Goal: Transaction & Acquisition: Subscribe to service/newsletter

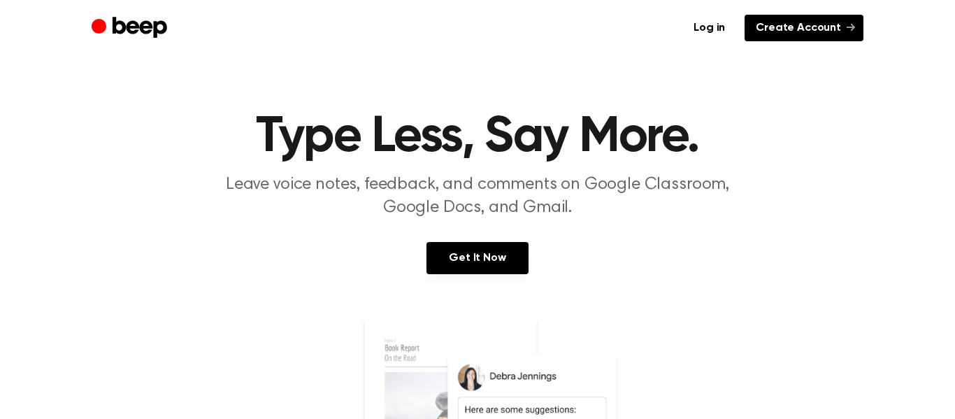
click at [791, 33] on link "Create Account" at bounding box center [803, 28] width 119 height 27
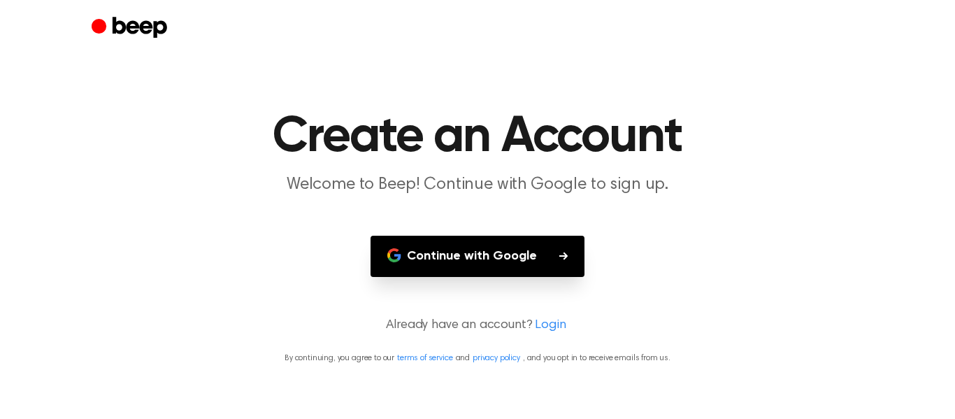
click at [480, 252] on button "Continue with Google" at bounding box center [477, 256] width 214 height 41
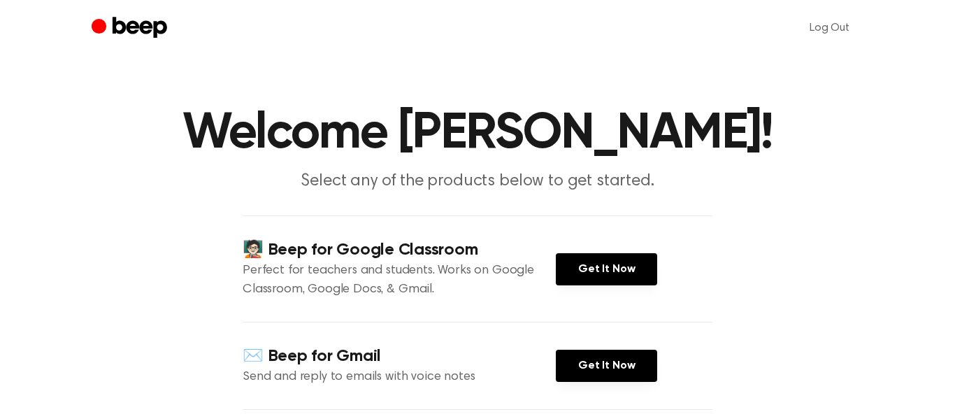
scroll to position [3, 0]
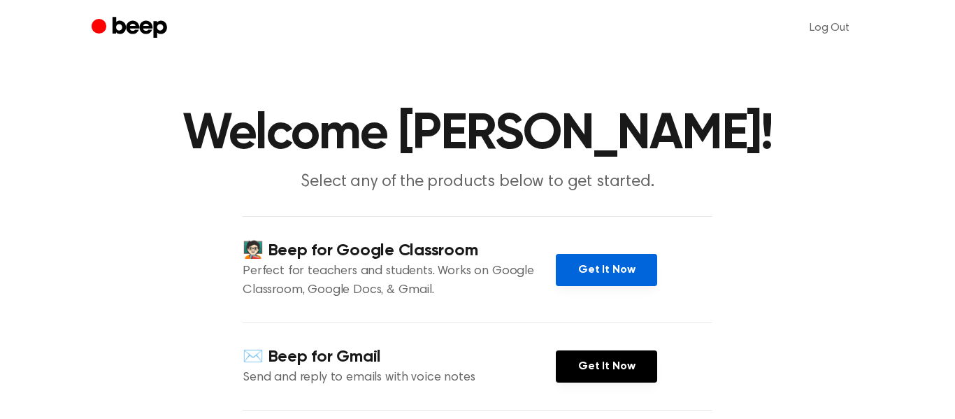
click at [605, 260] on link "Get It Now" at bounding box center [606, 270] width 101 height 32
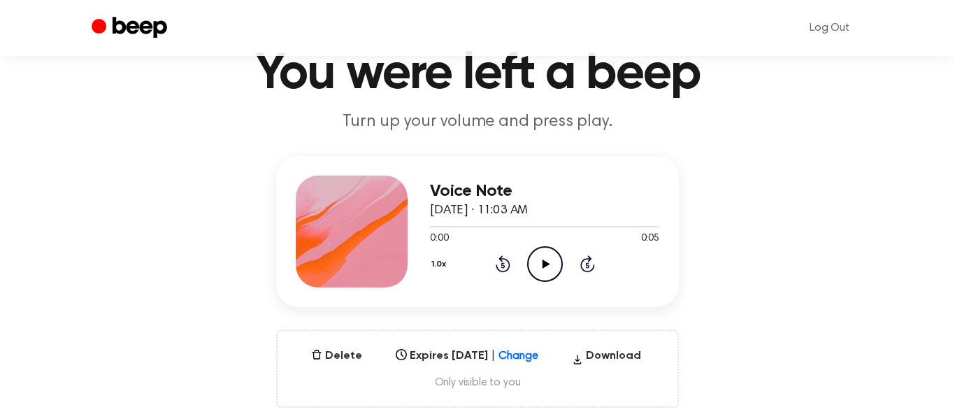
scroll to position [67, 0]
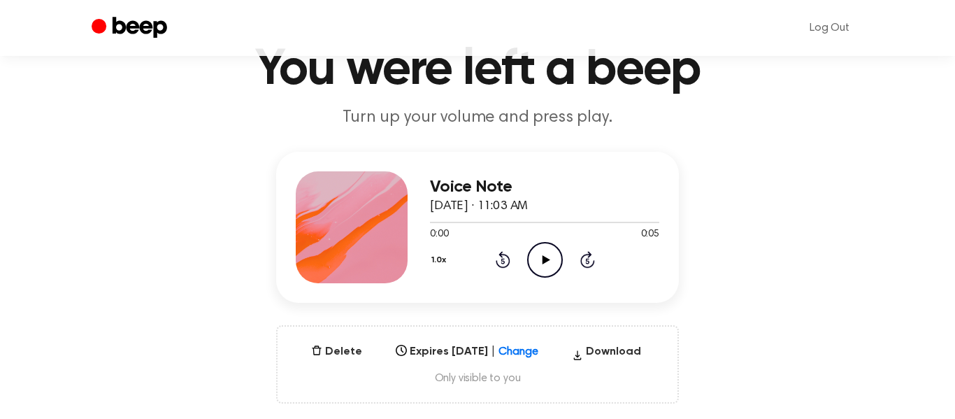
click at [545, 266] on icon "Play Audio" at bounding box center [545, 260] width 36 height 36
